Goal: Task Accomplishment & Management: Manage account settings

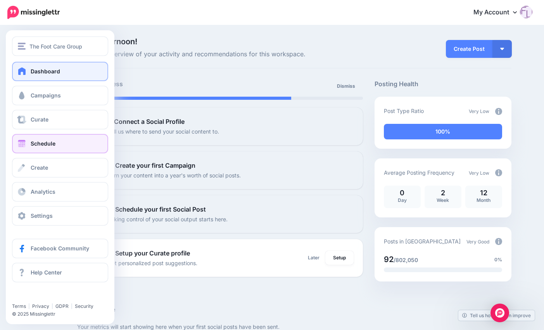
click at [40, 142] on span "Schedule" at bounding box center [43, 143] width 25 height 7
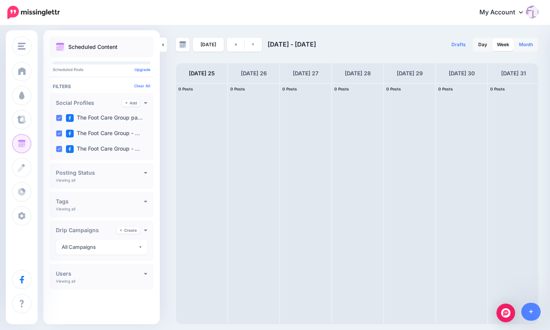
click at [521, 43] on link "Month" at bounding box center [526, 44] width 23 height 12
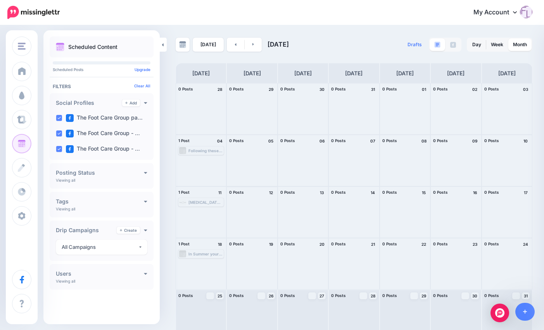
scroll to position [11, 0]
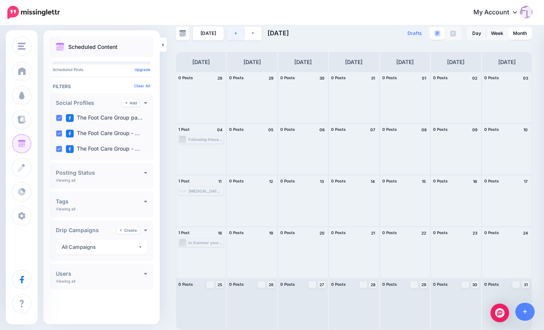
click at [232, 31] on link at bounding box center [235, 33] width 17 height 14
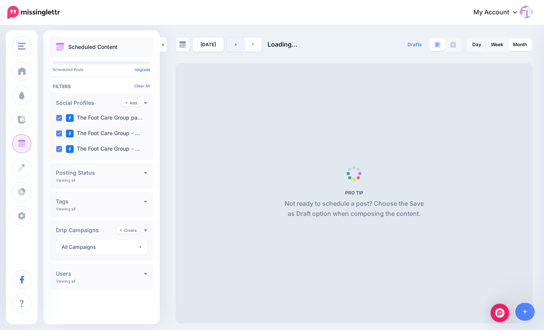
scroll to position [0, 0]
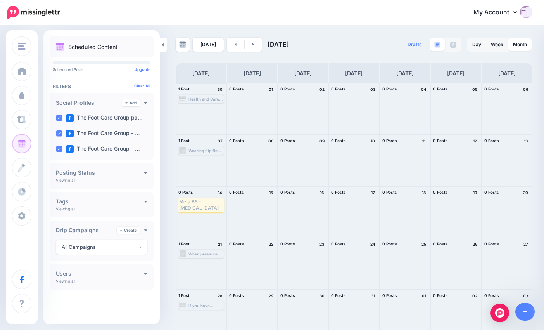
click at [218, 99] on div "Health and Care Professions Council Accreditation When you are looking for some…" at bounding box center [206, 99] width 35 height 5
click at [211, 109] on span "Send Again" at bounding box center [204, 108] width 20 height 4
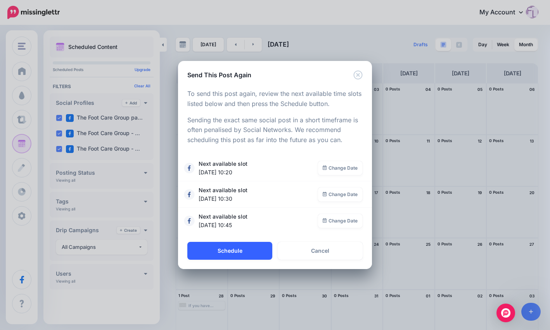
click at [233, 251] on button "Schedule" at bounding box center [229, 251] width 85 height 18
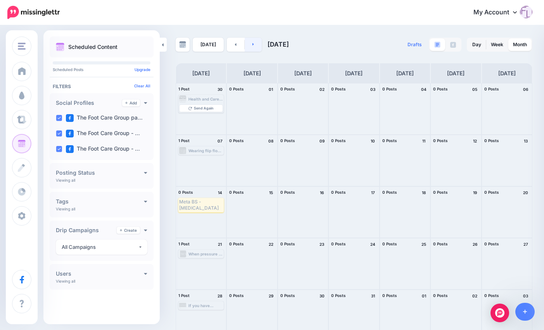
click at [253, 44] on icon at bounding box center [254, 44] width 2 height 3
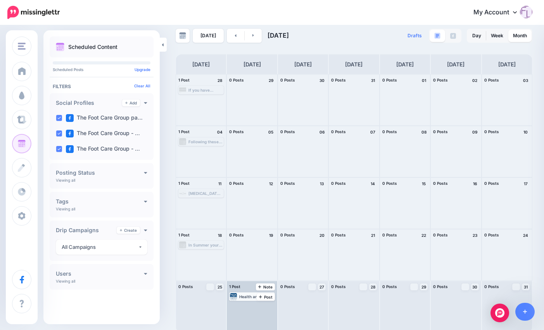
scroll to position [11, 0]
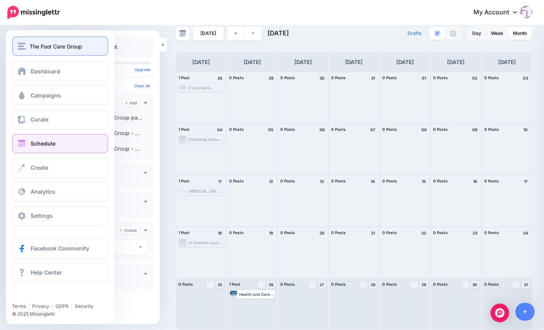
click at [25, 47] on img "button" at bounding box center [22, 46] width 8 height 7
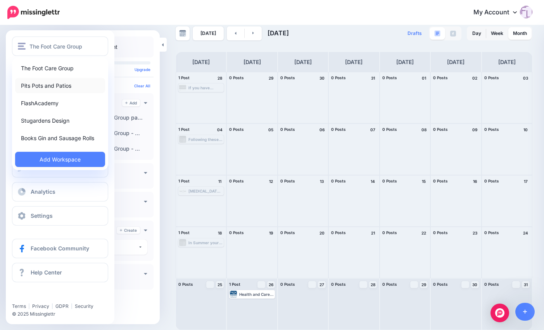
click at [47, 85] on link "Pits Pots and Patios" at bounding box center [60, 85] width 90 height 15
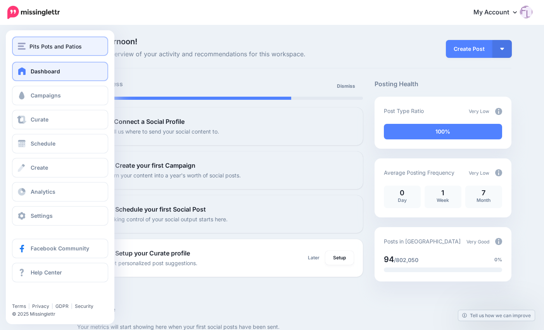
click at [54, 47] on span "Pits Pots and Patios" at bounding box center [55, 46] width 52 height 9
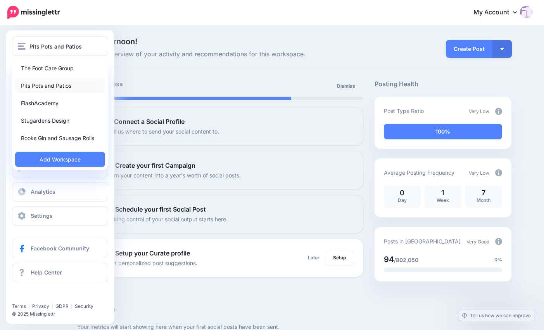
click at [55, 86] on link "Pits Pots and Patios" at bounding box center [60, 85] width 90 height 15
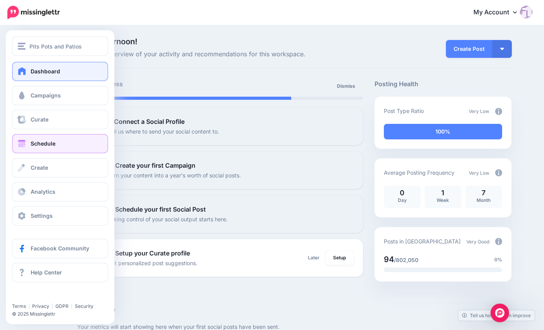
click at [52, 142] on span "Schedule" at bounding box center [43, 143] width 25 height 7
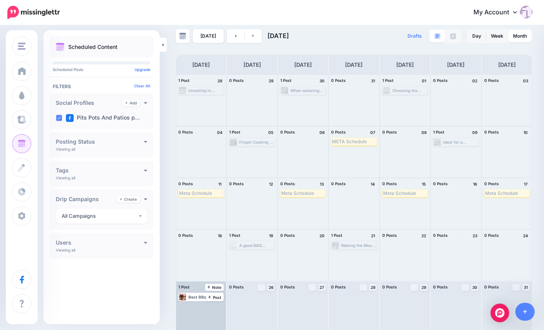
scroll to position [11, 0]
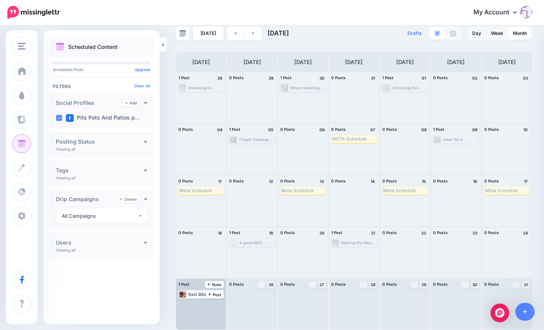
click at [200, 293] on div "Best BBq Sauce Ever - to use as a marinade, brush plenty of the sauce over the …" at bounding box center [206, 294] width 35 height 5
click at [192, 304] on span "Edit" at bounding box center [192, 304] width 6 height 4
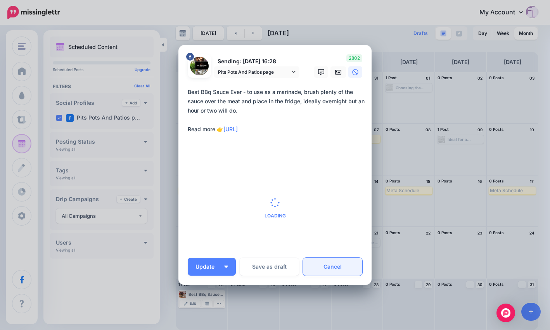
click at [326, 266] on link "Cancel" at bounding box center [332, 267] width 59 height 18
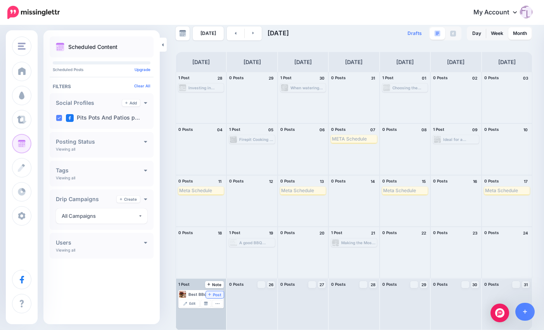
click at [209, 294] on icon at bounding box center [209, 294] width 3 height 4
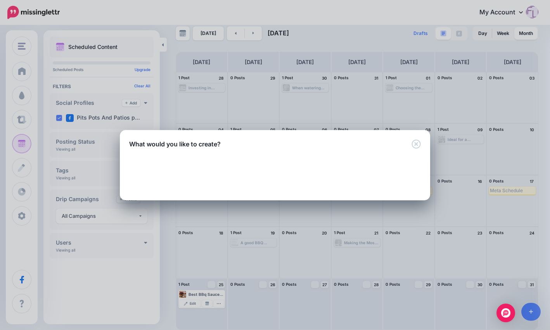
drag, startPoint x: 209, startPoint y: 294, endPoint x: 104, endPoint y: 274, distance: 107.0
click at [104, 275] on div "What would you like to create? Loading Loading Curated Post Share fresh content…" at bounding box center [275, 165] width 550 height 330
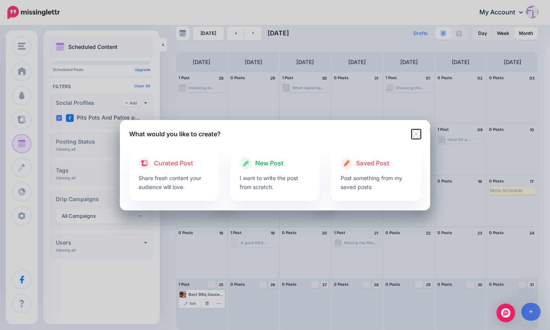
click at [419, 134] on icon "Close" at bounding box center [416, 133] width 9 height 9
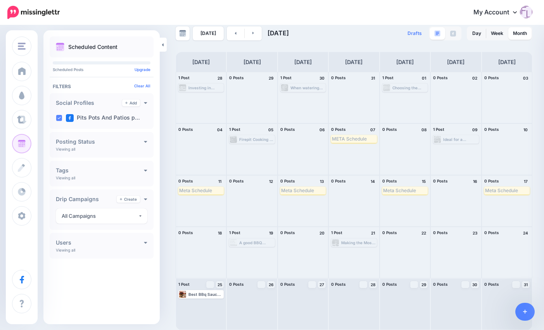
scroll to position [11, 0]
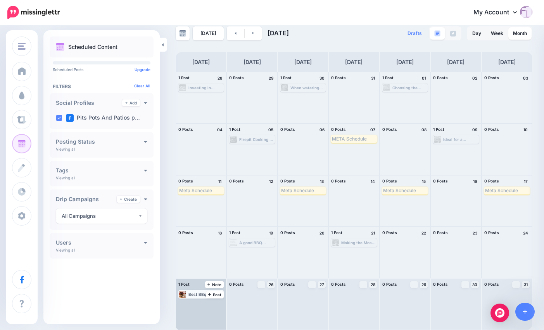
click at [199, 295] on div "Best BBq Sauce Ever - to use as a marinade, brush plenty of the sauce over the …" at bounding box center [206, 294] width 35 height 5
click at [219, 303] on icon "button" at bounding box center [218, 303] width 4 height 1
click at [221, 302] on button "button" at bounding box center [218, 303] width 10 height 7
click at [212, 292] on link "Delete Post" at bounding box center [200, 292] width 40 height 9
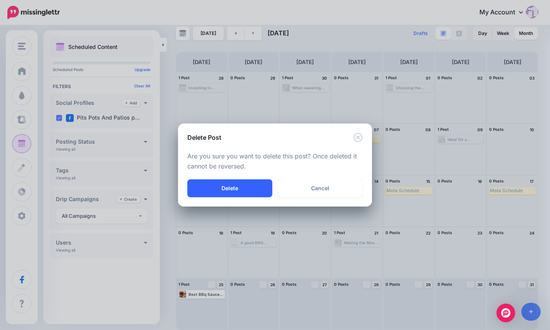
click at [226, 192] on button "Delete" at bounding box center [229, 188] width 85 height 18
